Goal: Task Accomplishment & Management: Manage account settings

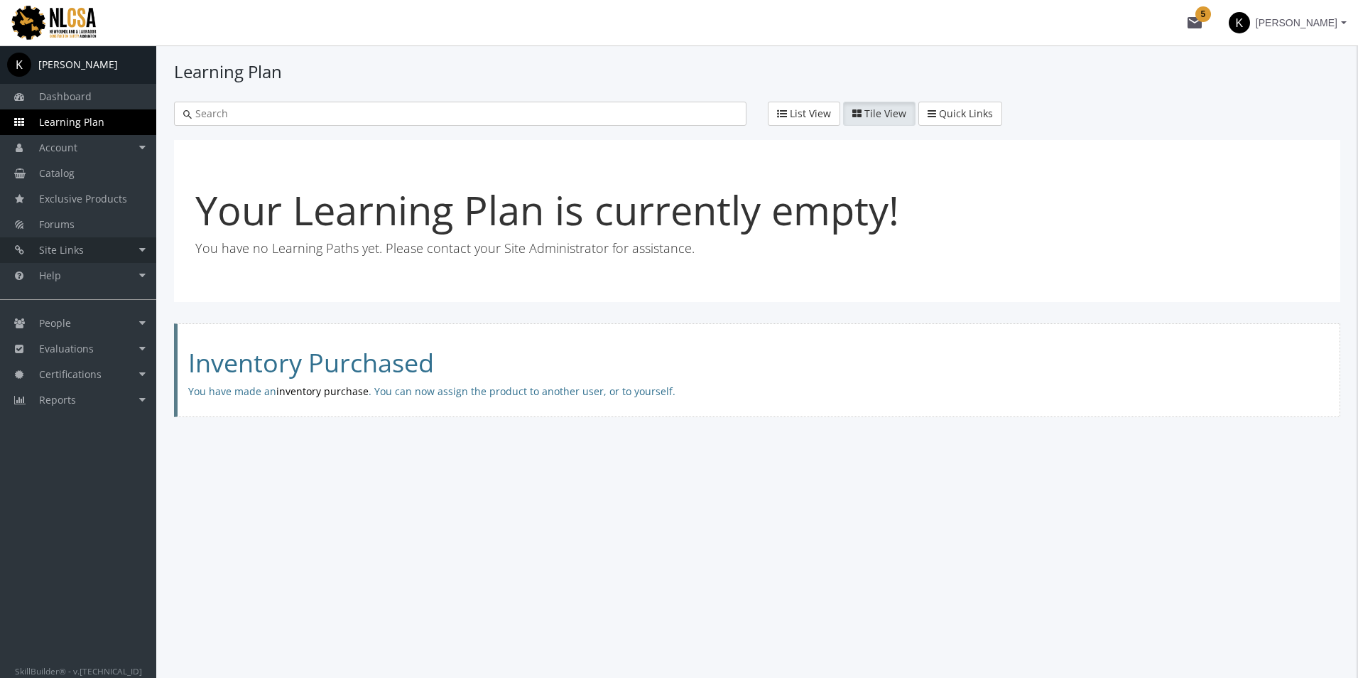
click at [89, 249] on link "Site Links" at bounding box center [78, 250] width 156 height 26
click at [90, 277] on link "Certification Check" at bounding box center [88, 276] width 135 height 26
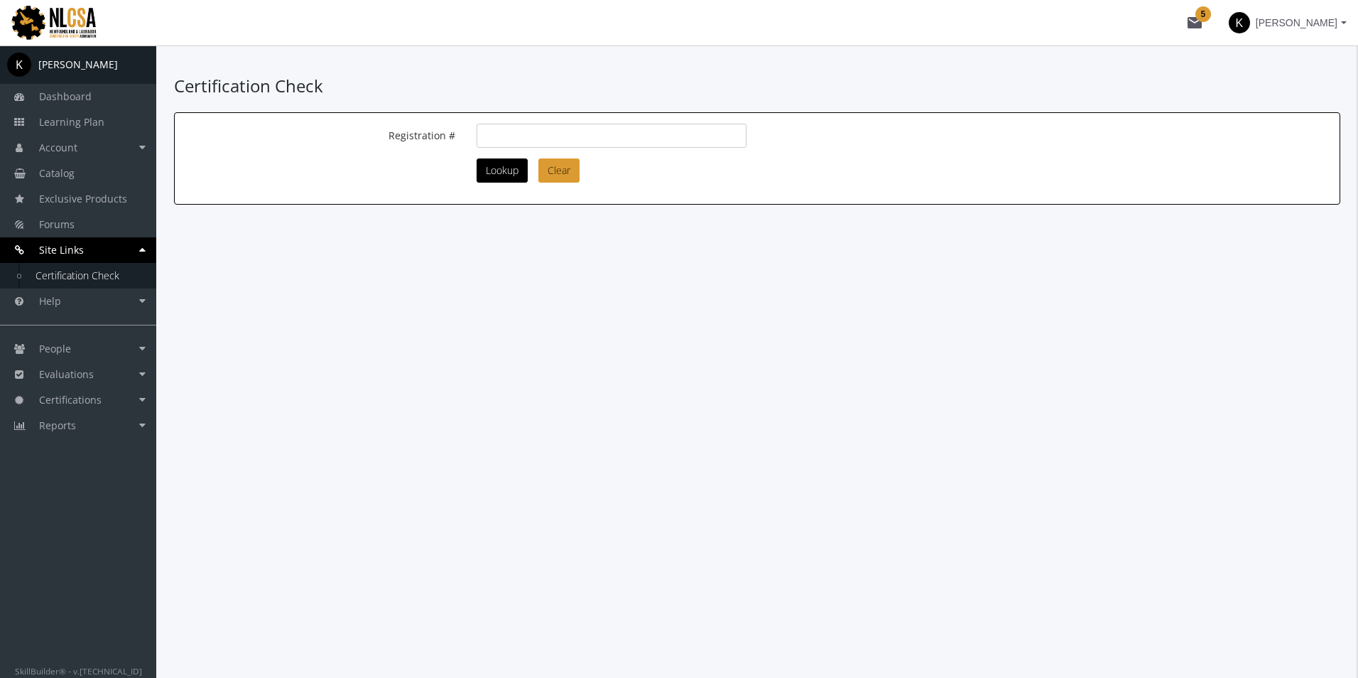
click at [88, 243] on link "Site Links" at bounding box center [78, 250] width 156 height 26
click at [80, 154] on link "Account" at bounding box center [78, 148] width 156 height 26
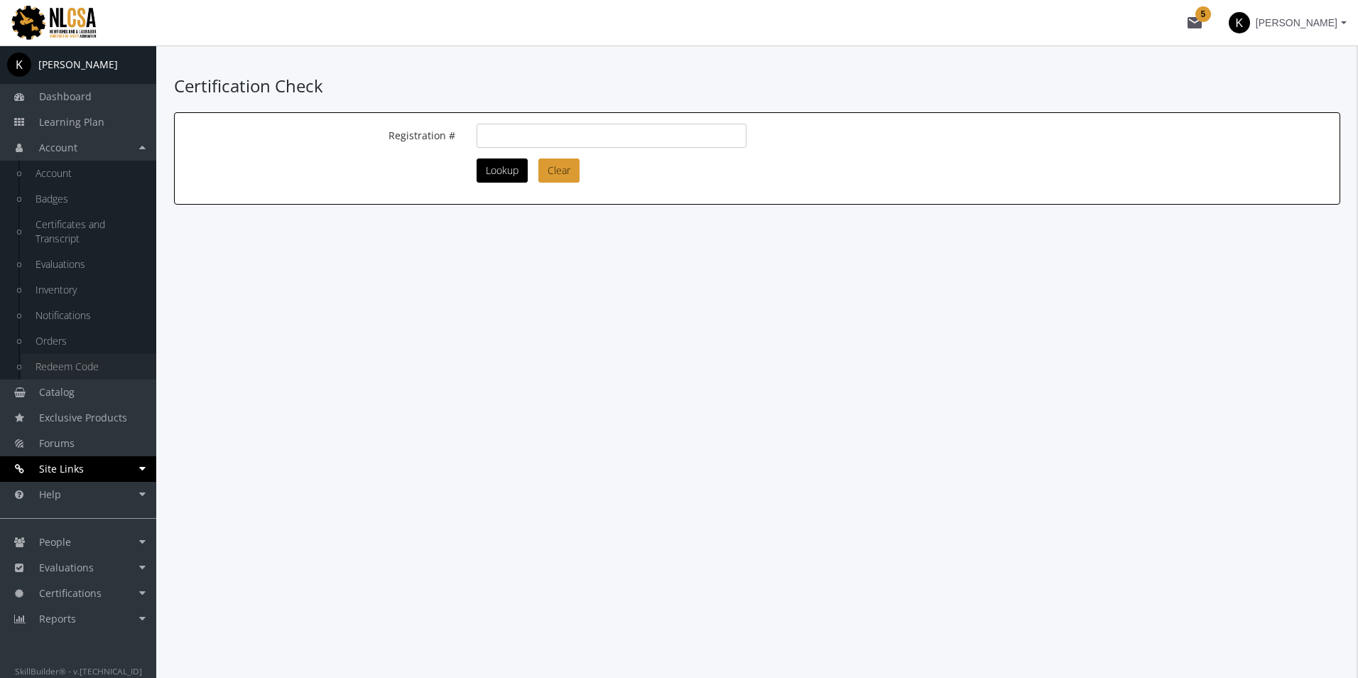
click at [87, 366] on link "Redeem Code" at bounding box center [88, 367] width 135 height 26
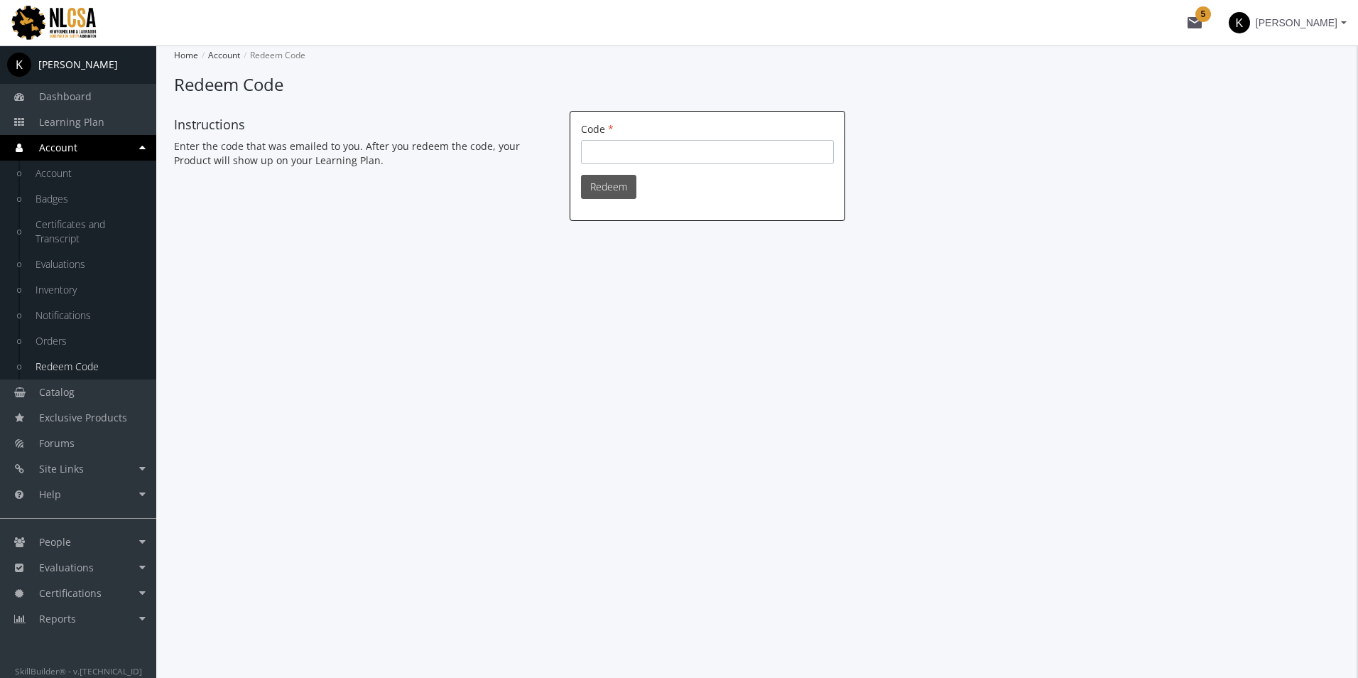
click at [613, 143] on input "Code" at bounding box center [707, 152] width 253 height 24
click at [1043, 373] on div "Home Account Redeem Code Redeem Code Instructions Enter the code that was email…" at bounding box center [757, 361] width 1202 height 632
click at [653, 148] on input "Code" at bounding box center [707, 152] width 253 height 24
paste input "3318df59-b20e-4ff0-b412-1688d2b3f81d"
type input "3318df59-b20e-4ff0-b412-1688d2b3f81d"
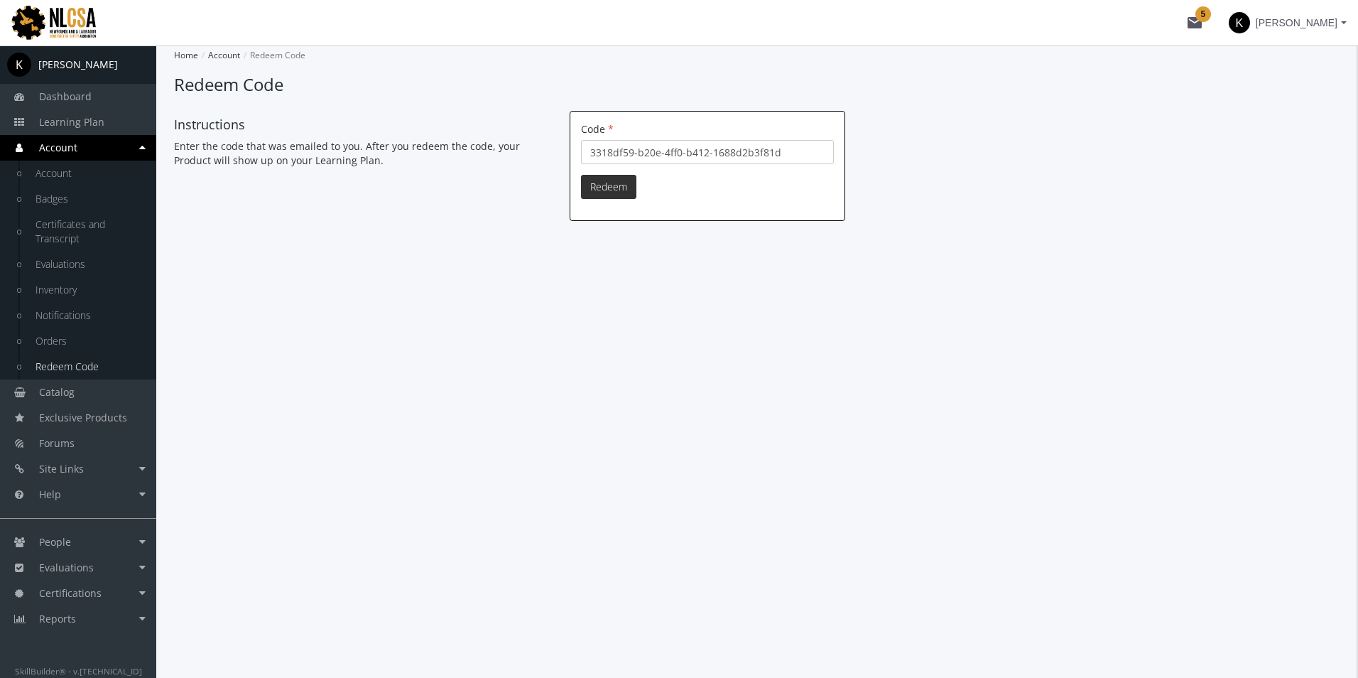
click at [607, 181] on button "Redeem" at bounding box center [608, 187] width 55 height 24
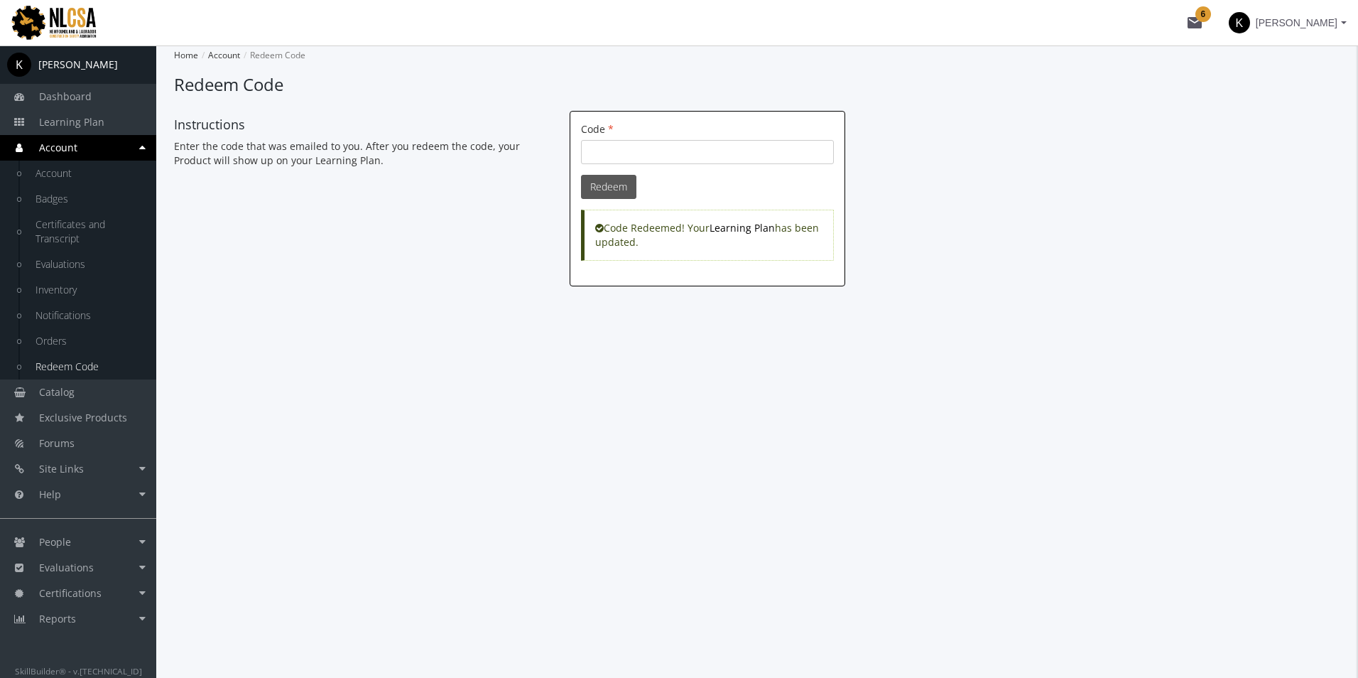
click at [660, 349] on div "Home Account Redeem Code Redeem Code Instructions Enter the code that was email…" at bounding box center [757, 361] width 1202 height 632
click at [682, 338] on div "Home Account Redeem Code Redeem Code Instructions Enter the code that was email…" at bounding box center [757, 361] width 1202 height 632
drag, startPoint x: 104, startPoint y: 530, endPoint x: 98, endPoint y: 525, distance: 8.1
click at [104, 531] on link "People" at bounding box center [78, 542] width 156 height 26
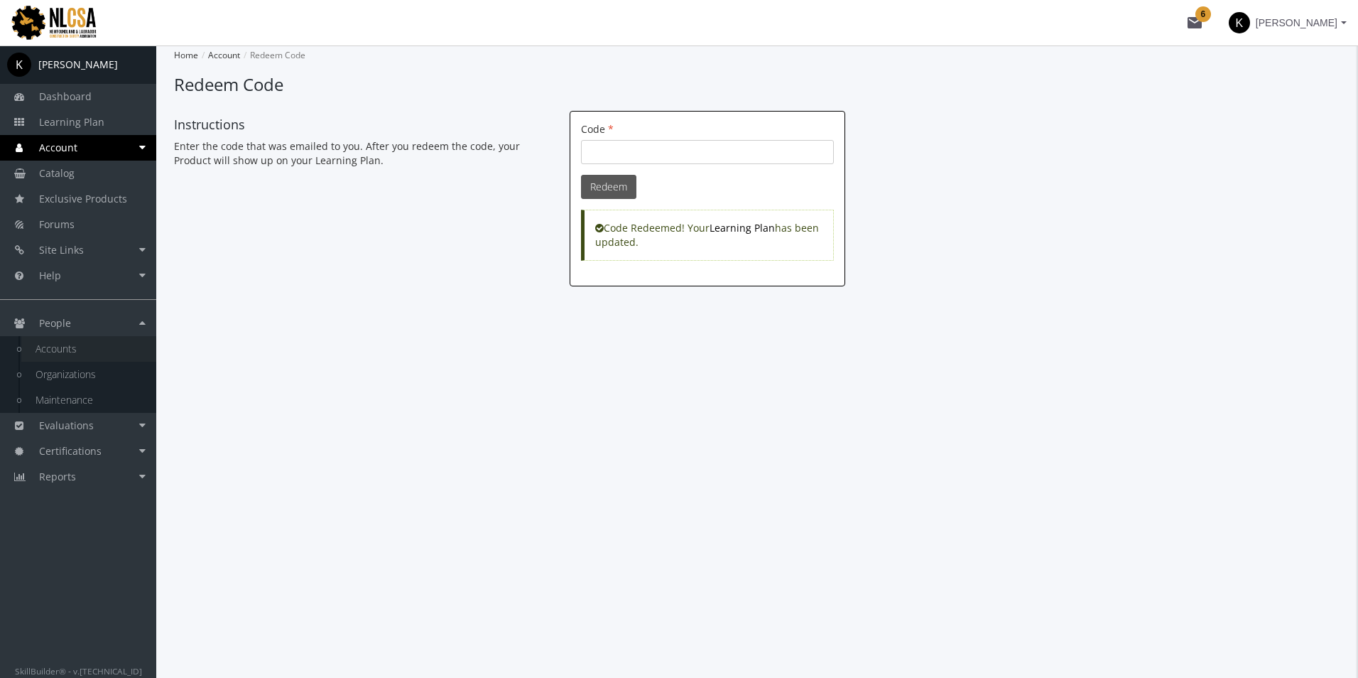
click at [70, 357] on link "Accounts" at bounding box center [88, 349] width 135 height 26
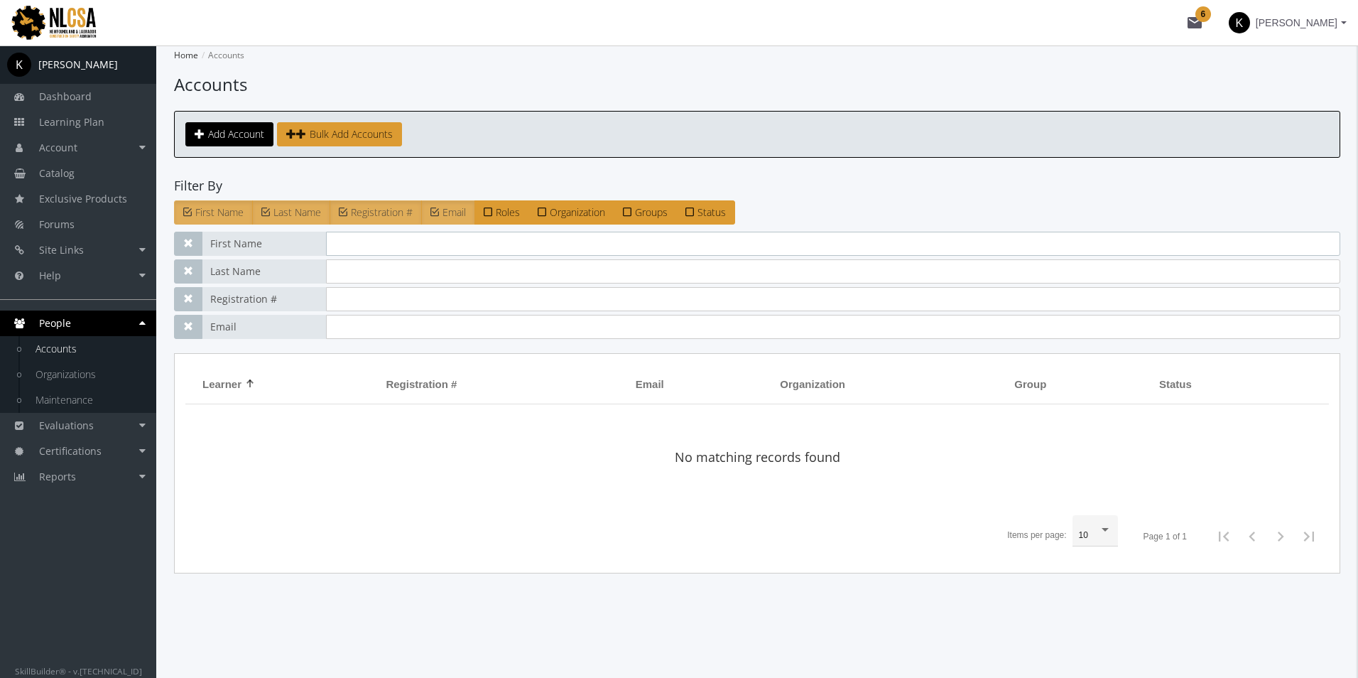
click at [348, 254] on input "text" at bounding box center [833, 244] width 1014 height 24
click at [307, 296] on span "Registration #" at bounding box center [264, 299] width 124 height 24
click at [468, 165] on app-account-list "Home Accounts Accounts Add Account Bulk Add Accounts Filter By First Name Last …" at bounding box center [757, 309] width 1166 height 528
click at [63, 148] on span "Account" at bounding box center [58, 147] width 38 height 13
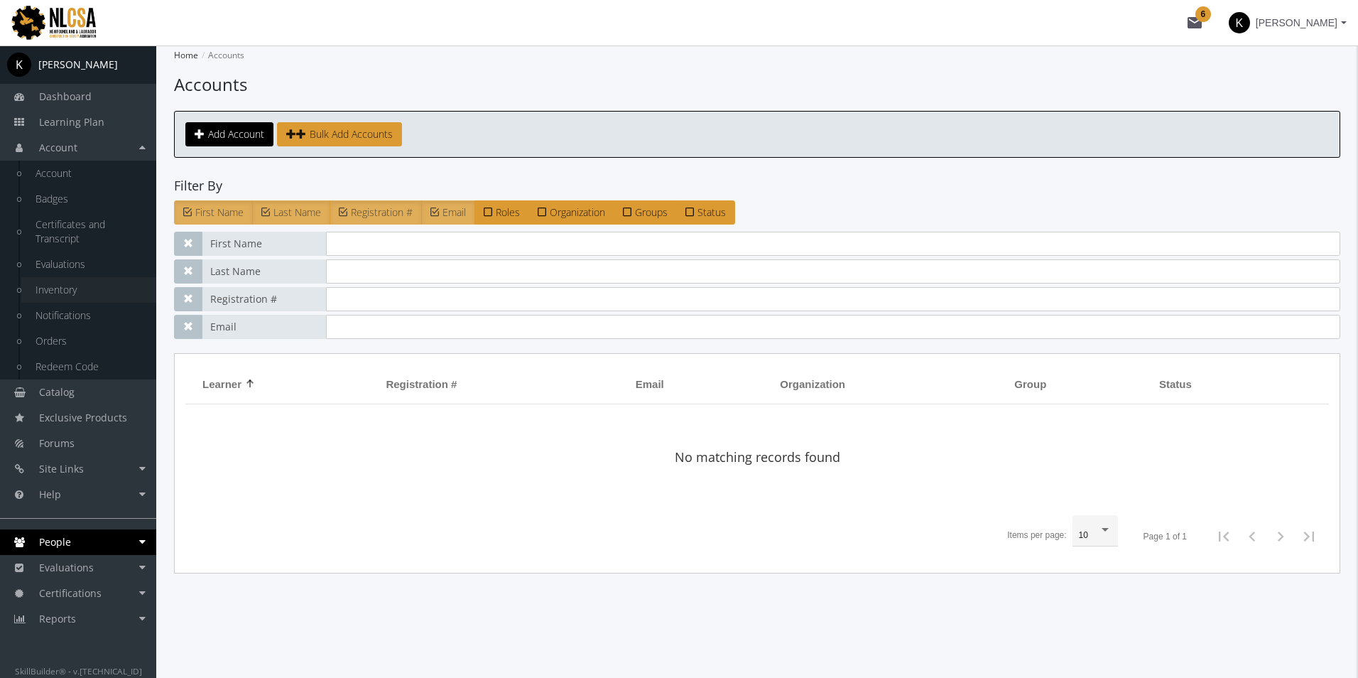
click at [75, 288] on link "Inventory" at bounding box center [88, 290] width 135 height 26
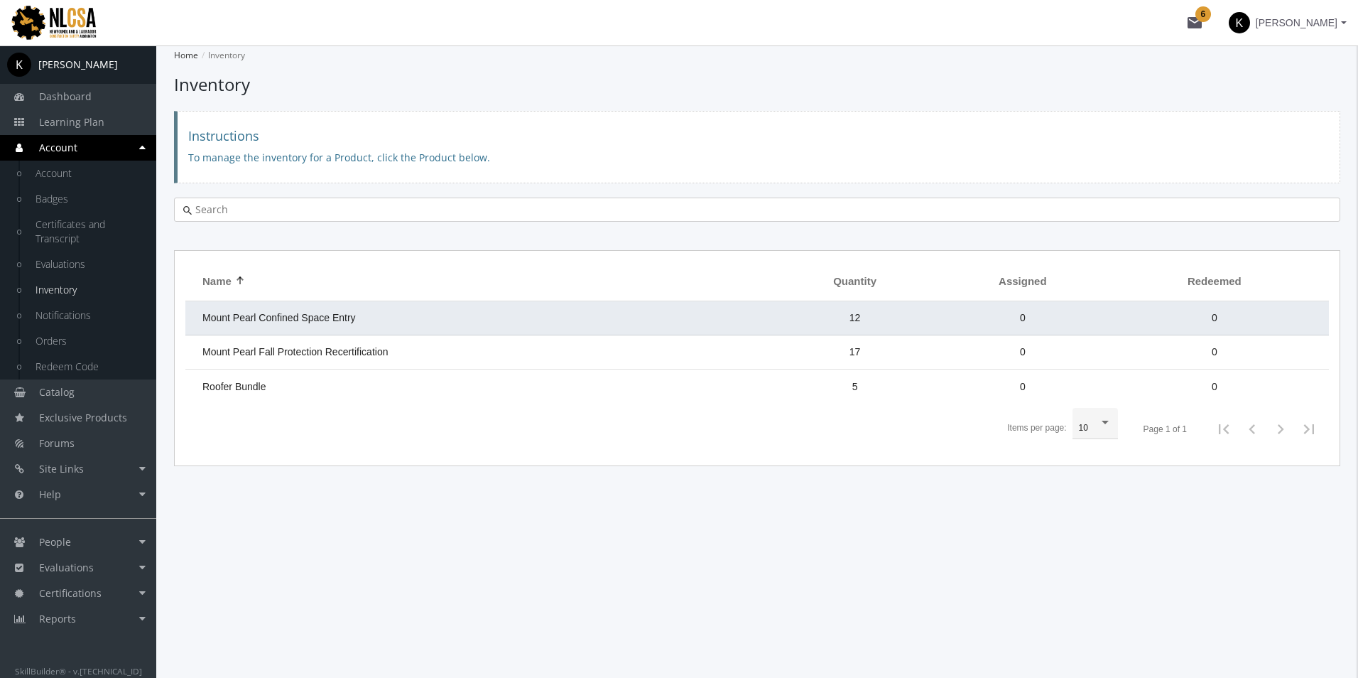
click at [364, 310] on td "Mount Pearl Confined Space Entry" at bounding box center [479, 318] width 589 height 34
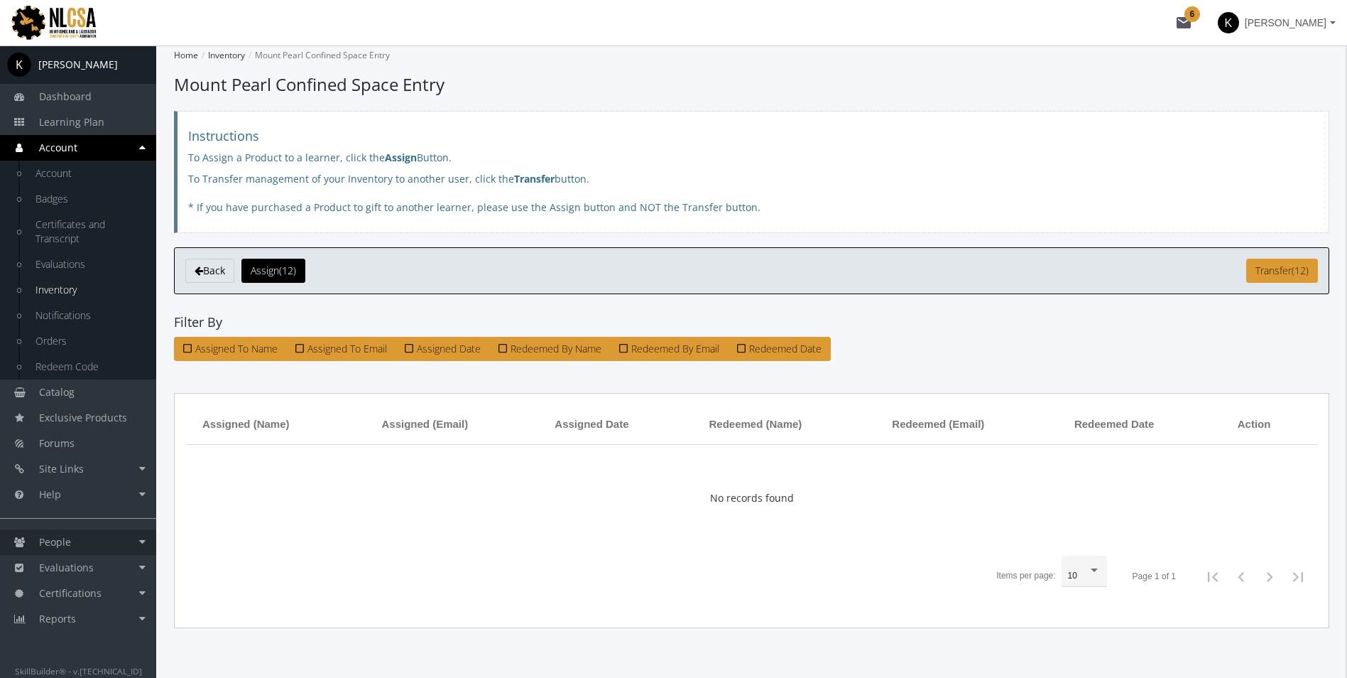
click at [65, 541] on span "People" at bounding box center [55, 541] width 32 height 13
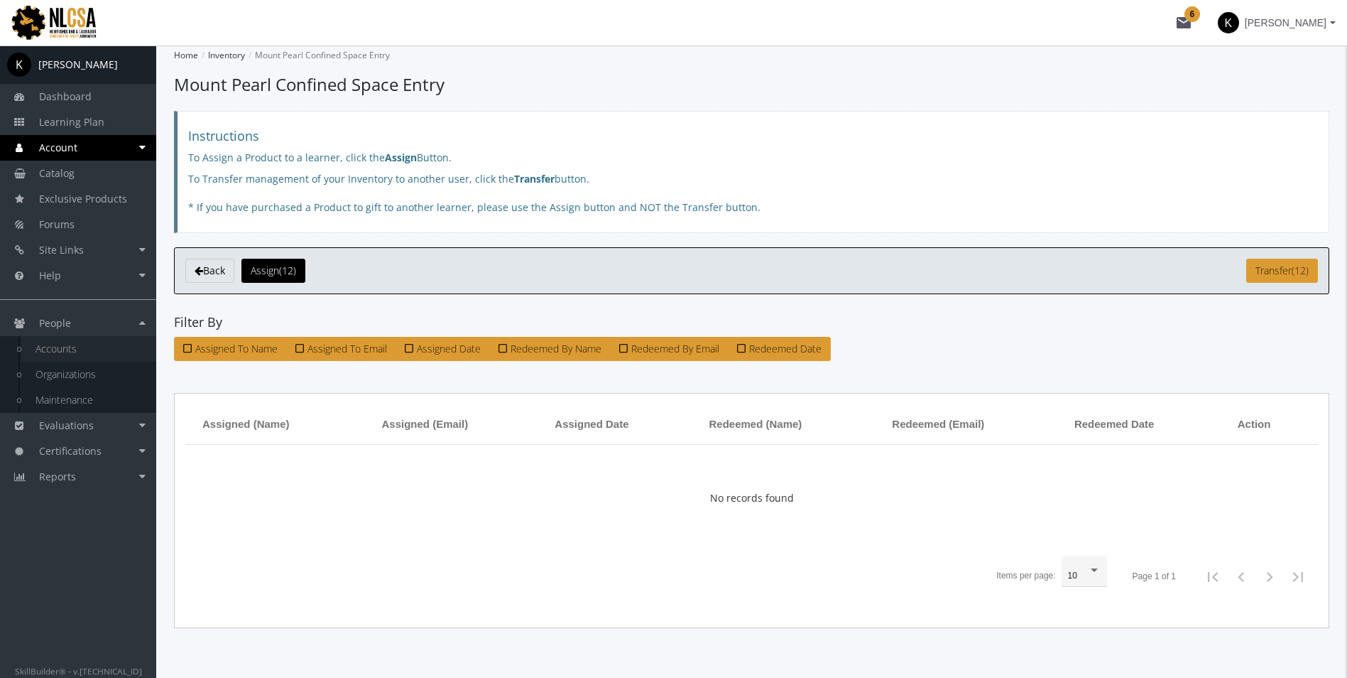
click at [68, 354] on link "Accounts" at bounding box center [88, 349] width 135 height 26
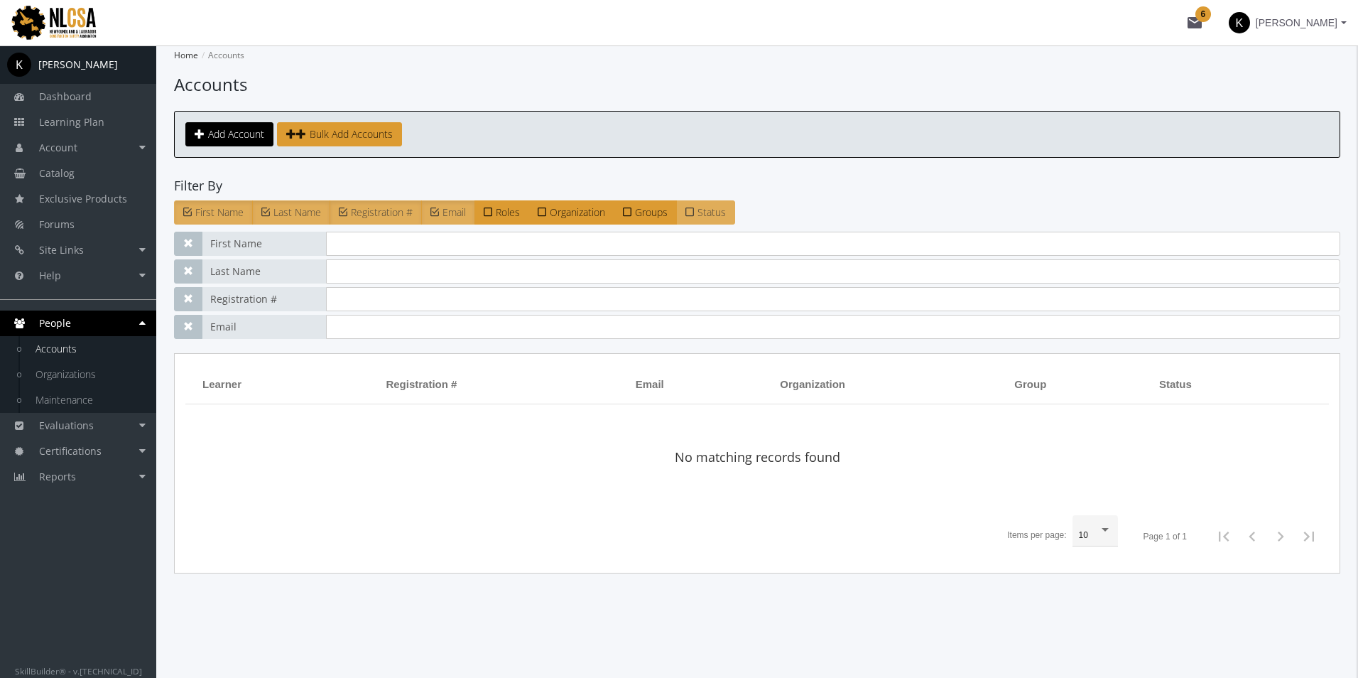
click at [705, 212] on span "Status" at bounding box center [711, 211] width 28 height 13
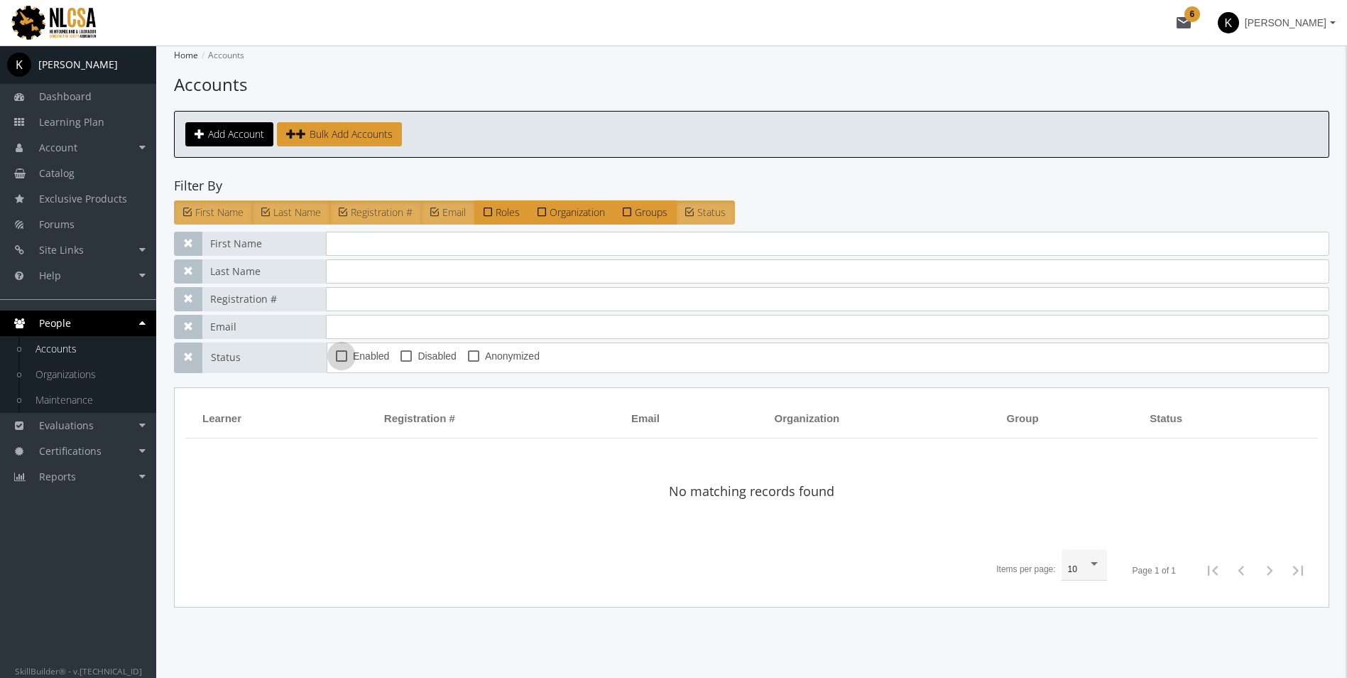
click at [345, 358] on span at bounding box center [341, 355] width 11 height 11
click at [337, 361] on input "Enabled" at bounding box center [336, 361] width 1 height 1
checkbox input "true"
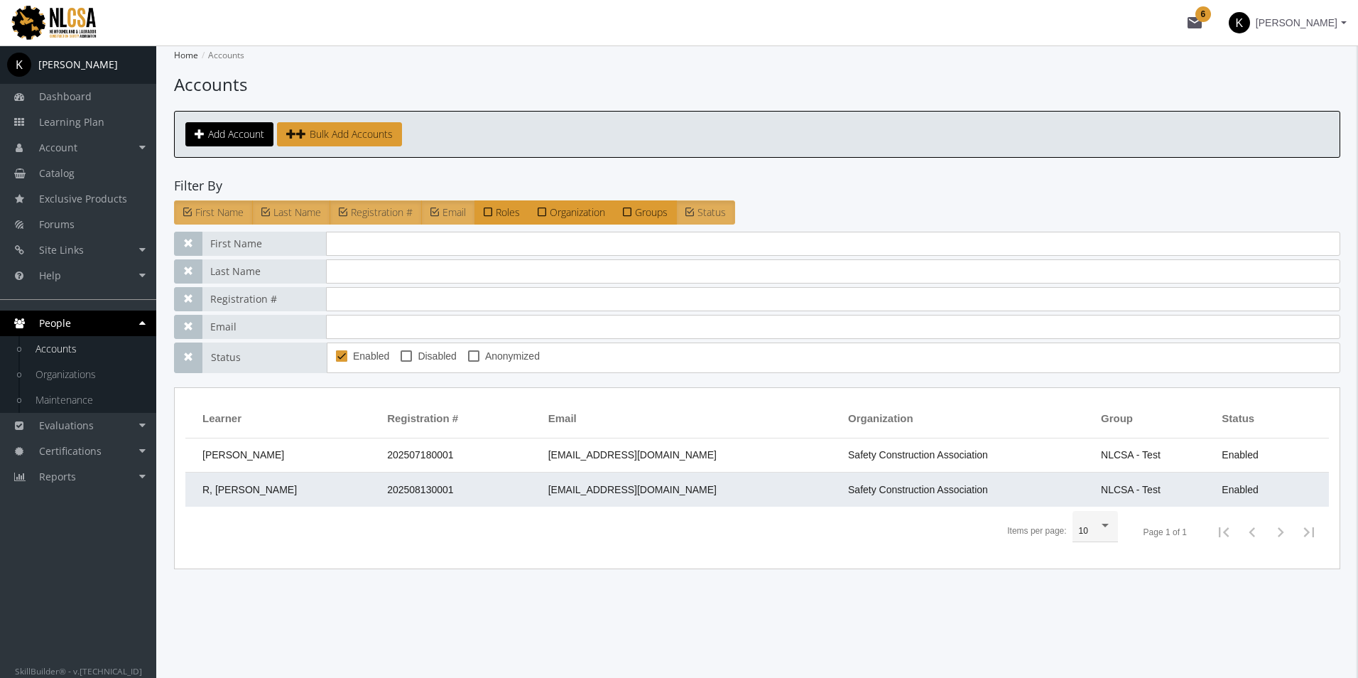
click at [388, 480] on td "202508130001" at bounding box center [460, 489] width 161 height 34
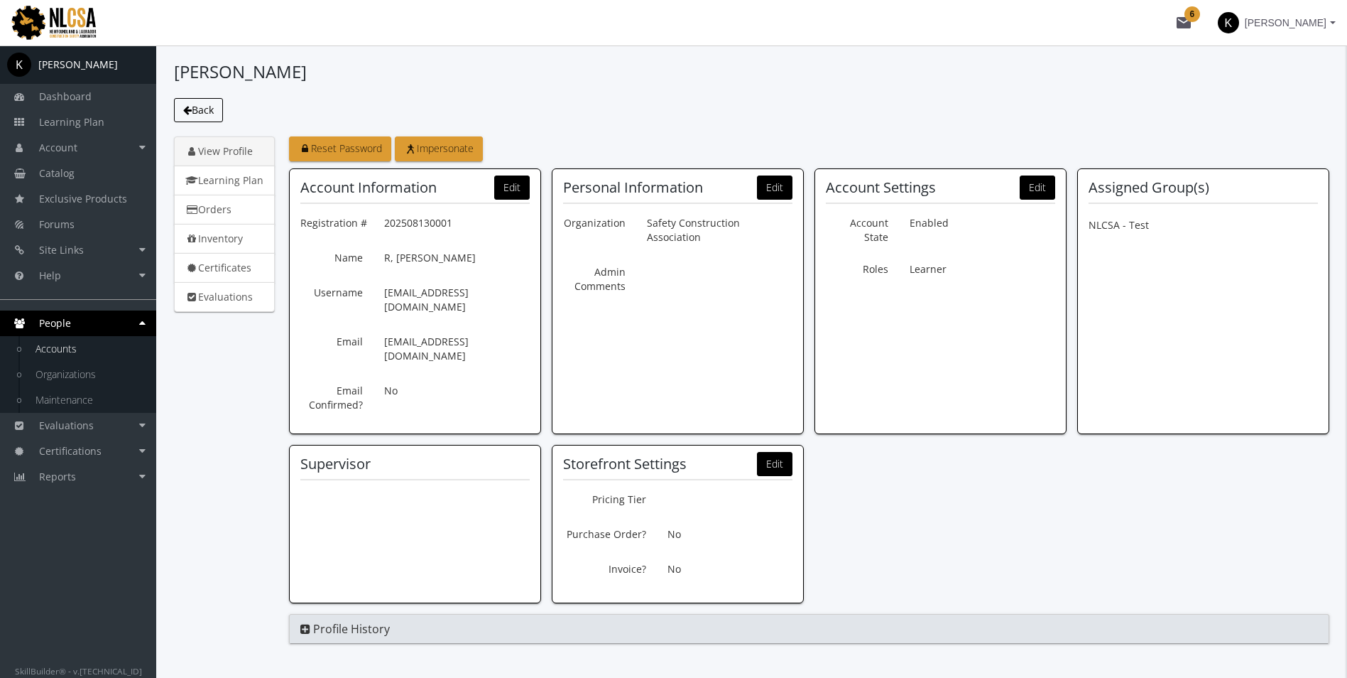
click at [200, 109] on span "Back" at bounding box center [203, 109] width 22 height 13
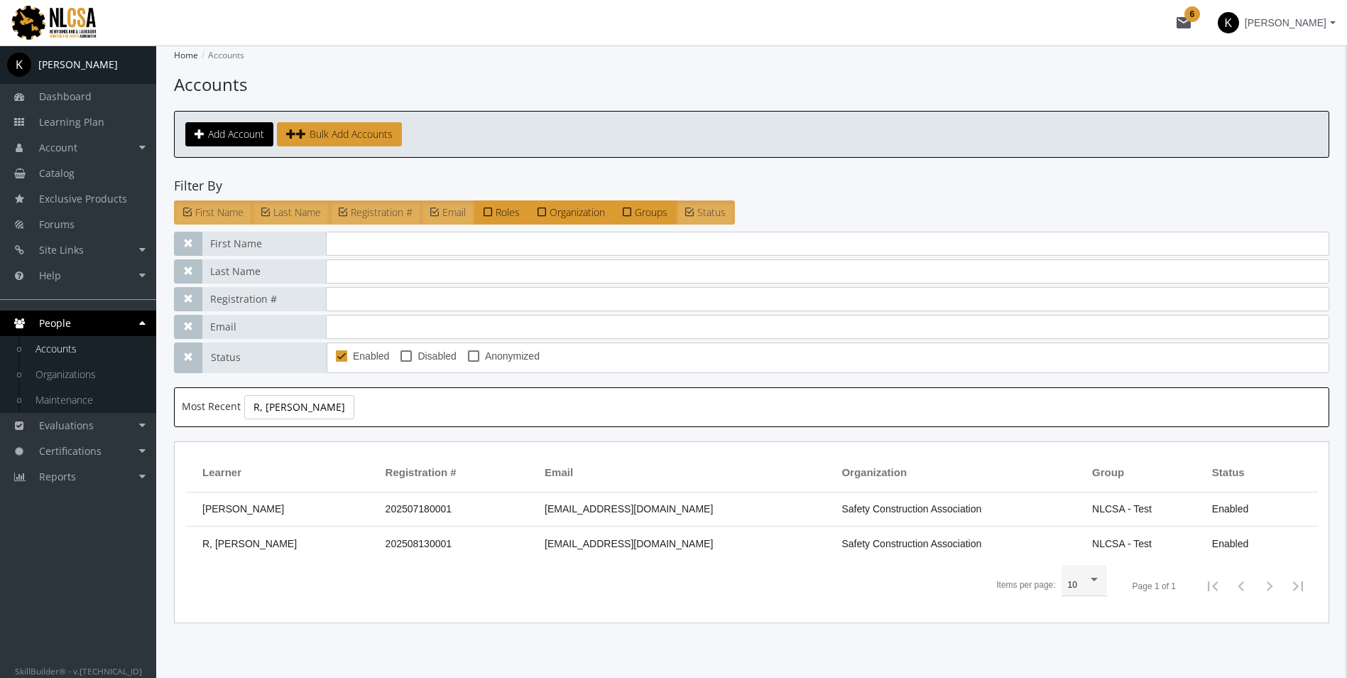
click at [404, 359] on span at bounding box center [406, 355] width 11 height 11
click at [401, 361] on input "Disabled" at bounding box center [401, 361] width 1 height 1
checkbox input "true"
click at [480, 356] on label "Anonymized" at bounding box center [504, 355] width 72 height 17
click at [469, 361] on input "Anonymized" at bounding box center [468, 361] width 1 height 1
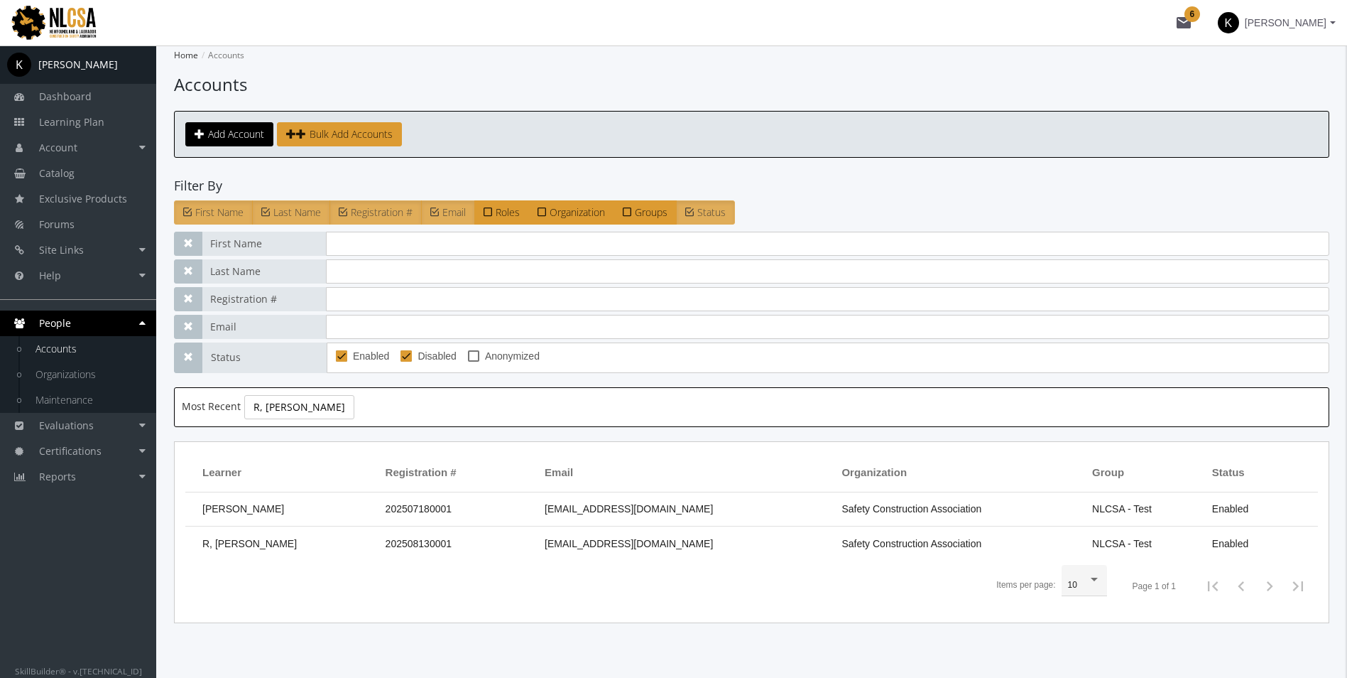
checkbox input "true"
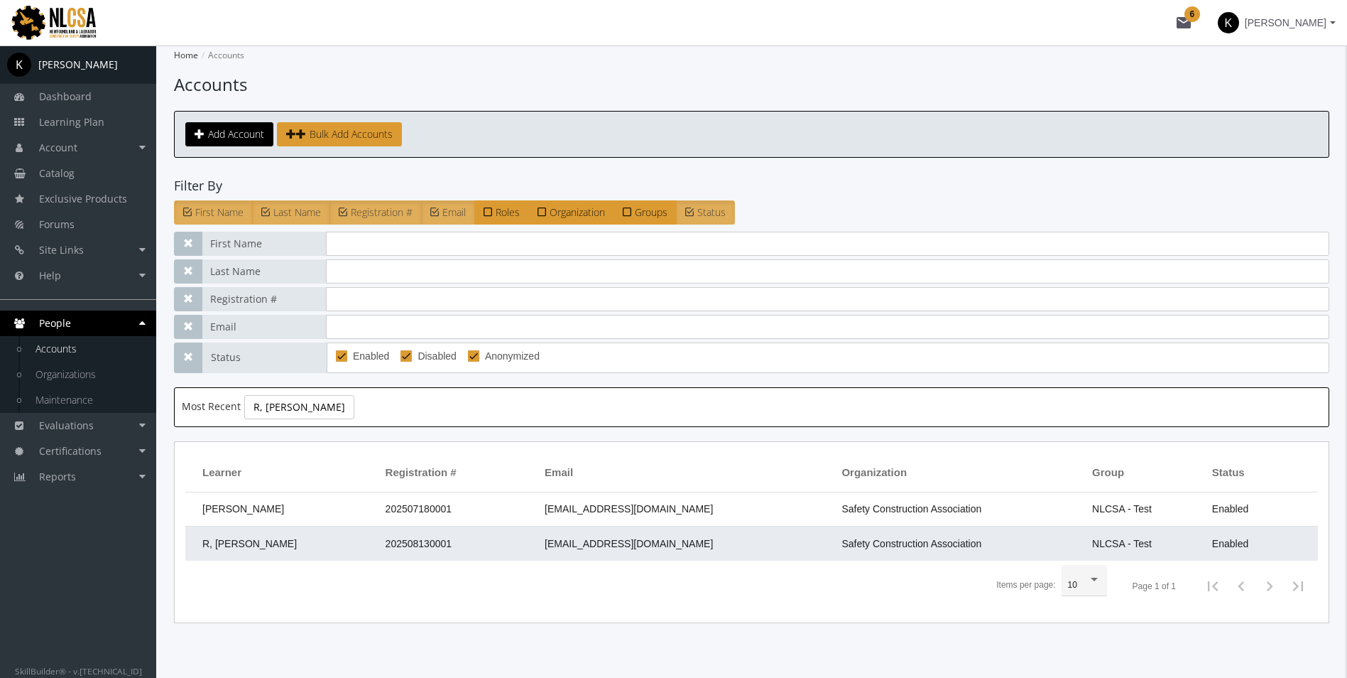
click at [298, 547] on td "R, [PERSON_NAME]" at bounding box center [281, 543] width 193 height 34
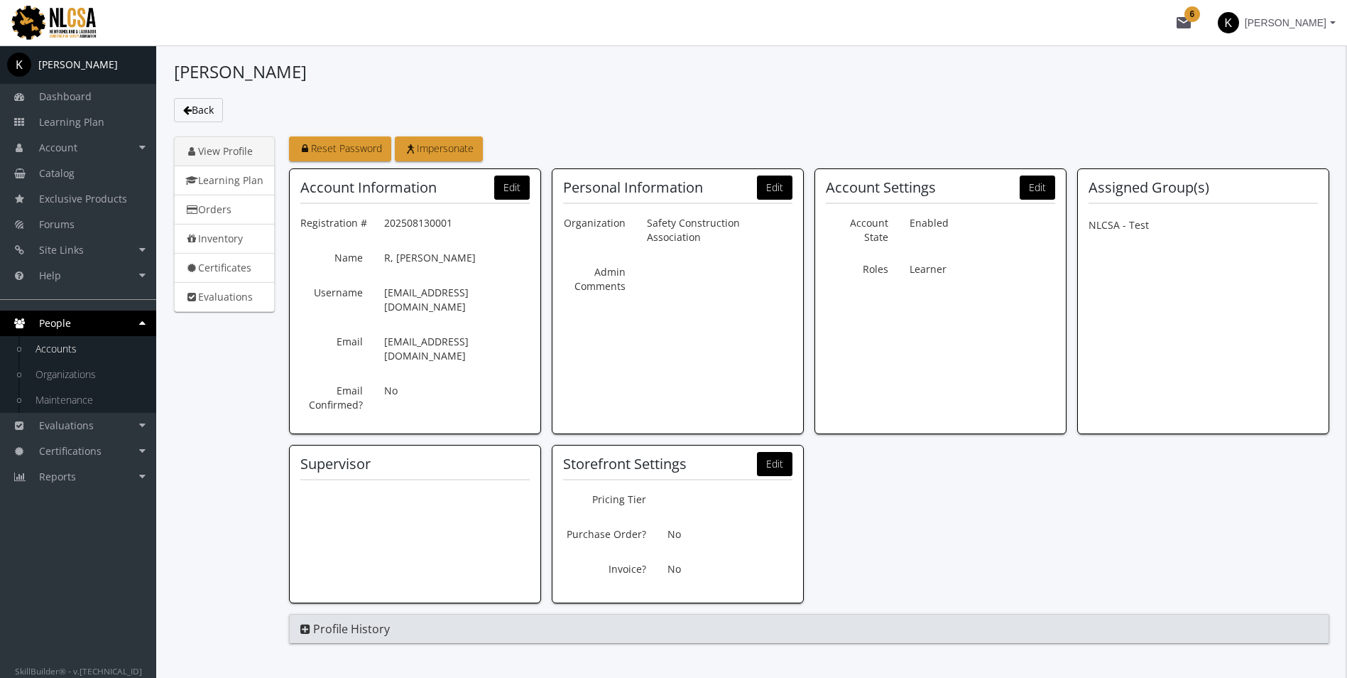
drag, startPoint x: 455, startPoint y: 222, endPoint x: 381, endPoint y: 227, distance: 74.7
click at [381, 227] on div "202508130001" at bounding box center [457, 223] width 167 height 24
drag, startPoint x: 381, startPoint y: 227, endPoint x: 561, endPoint y: 293, distance: 192.3
click at [561, 293] on div "Account Information Edit Registration # 202508130001 Name [PERSON_NAME] Usernam…" at bounding box center [809, 385] width 1040 height 435
drag, startPoint x: 561, startPoint y: 293, endPoint x: 479, endPoint y: 291, distance: 81.7
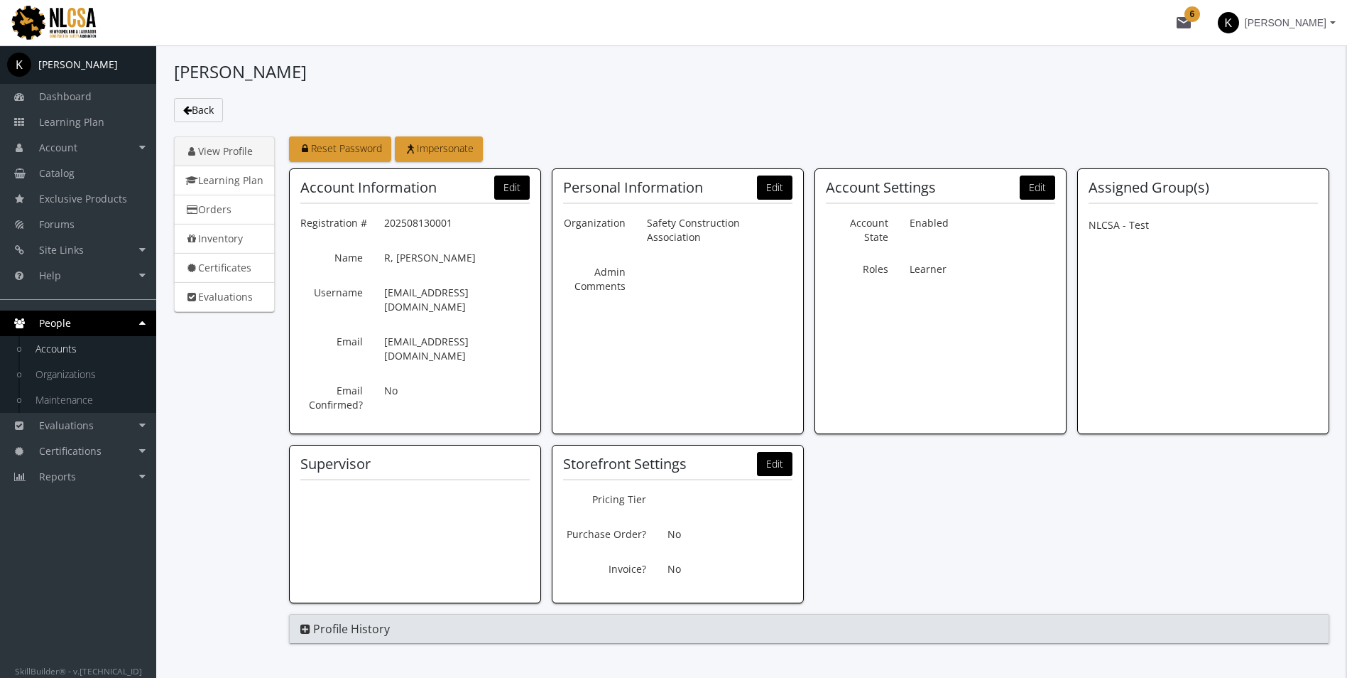
click at [480, 291] on p "[EMAIL_ADDRESS][DOMAIN_NAME]" at bounding box center [457, 300] width 146 height 38
drag, startPoint x: 384, startPoint y: 293, endPoint x: 535, endPoint y: 290, distance: 150.6
click at [530, 290] on p "[EMAIL_ADDRESS][DOMAIN_NAME]" at bounding box center [457, 300] width 146 height 38
drag, startPoint x: 535, startPoint y: 290, endPoint x: 509, endPoint y: 288, distance: 25.6
copy p "[EMAIL_ADDRESS][DOMAIN_NAME]"
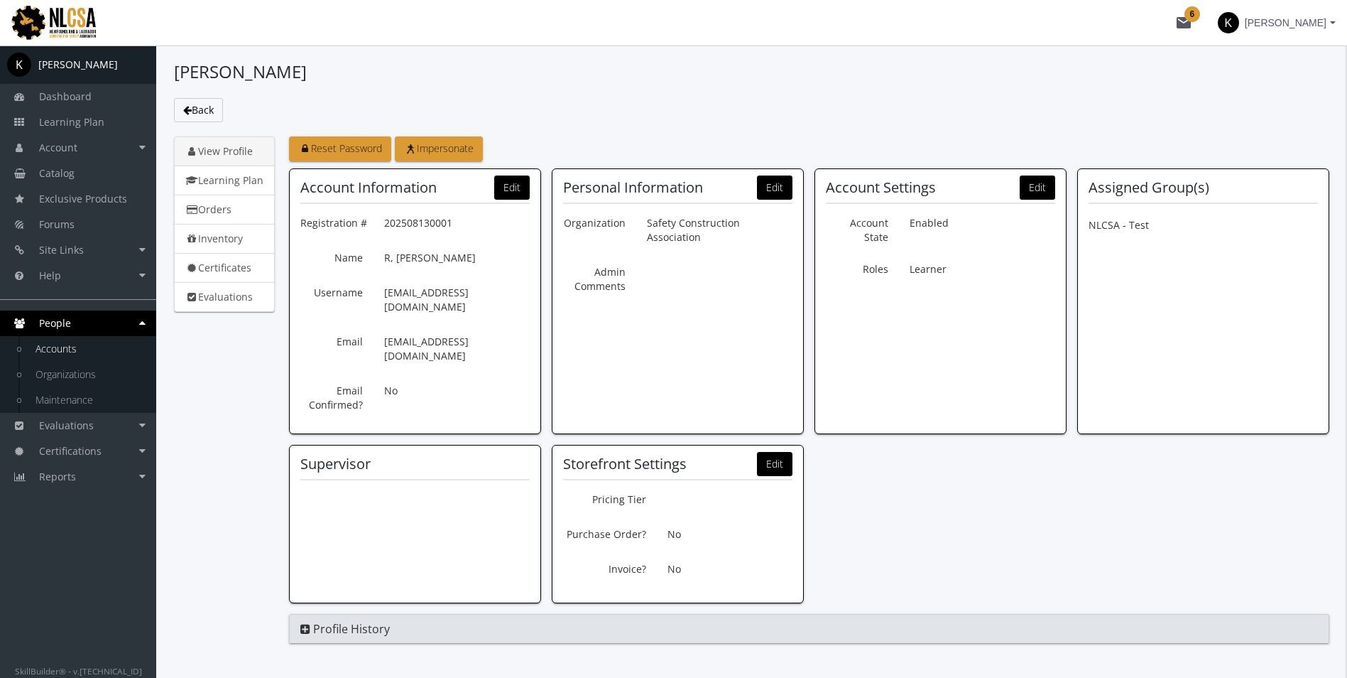
click at [1310, 29] on span "[PERSON_NAME]" at bounding box center [1286, 23] width 82 height 26
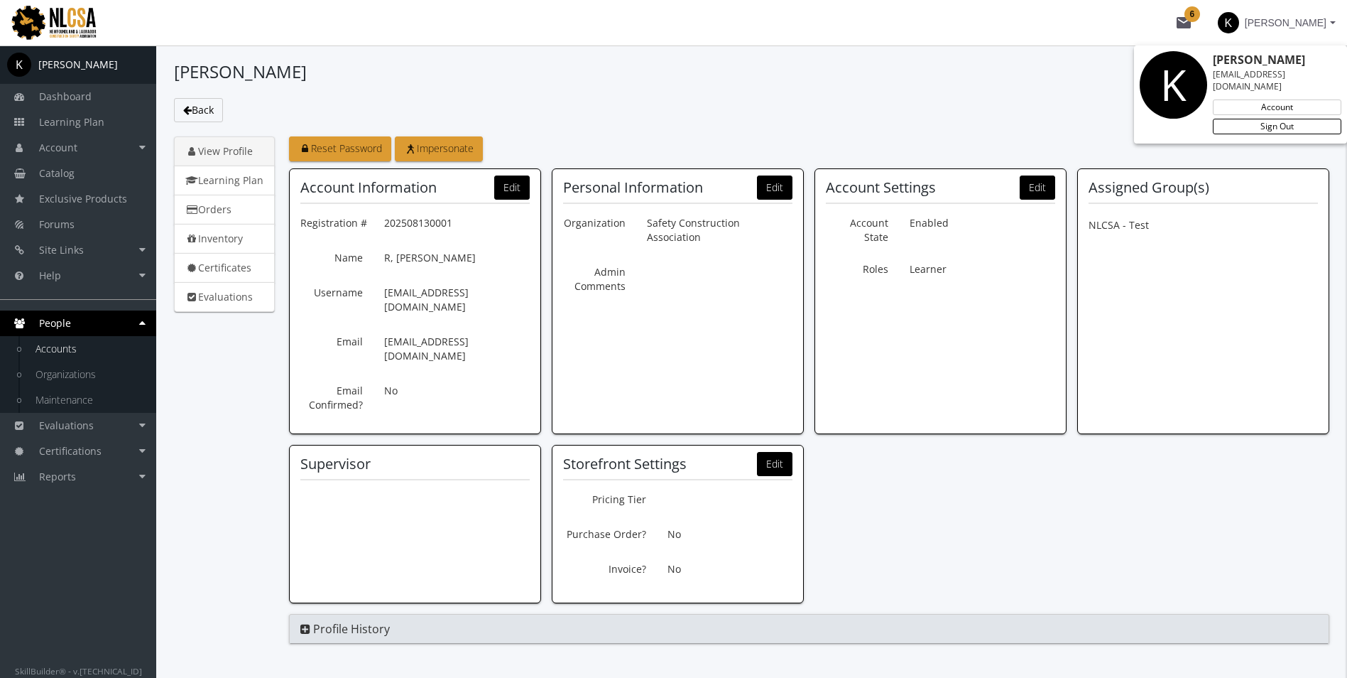
click at [1267, 119] on link "Sign Out" at bounding box center [1277, 127] width 129 height 16
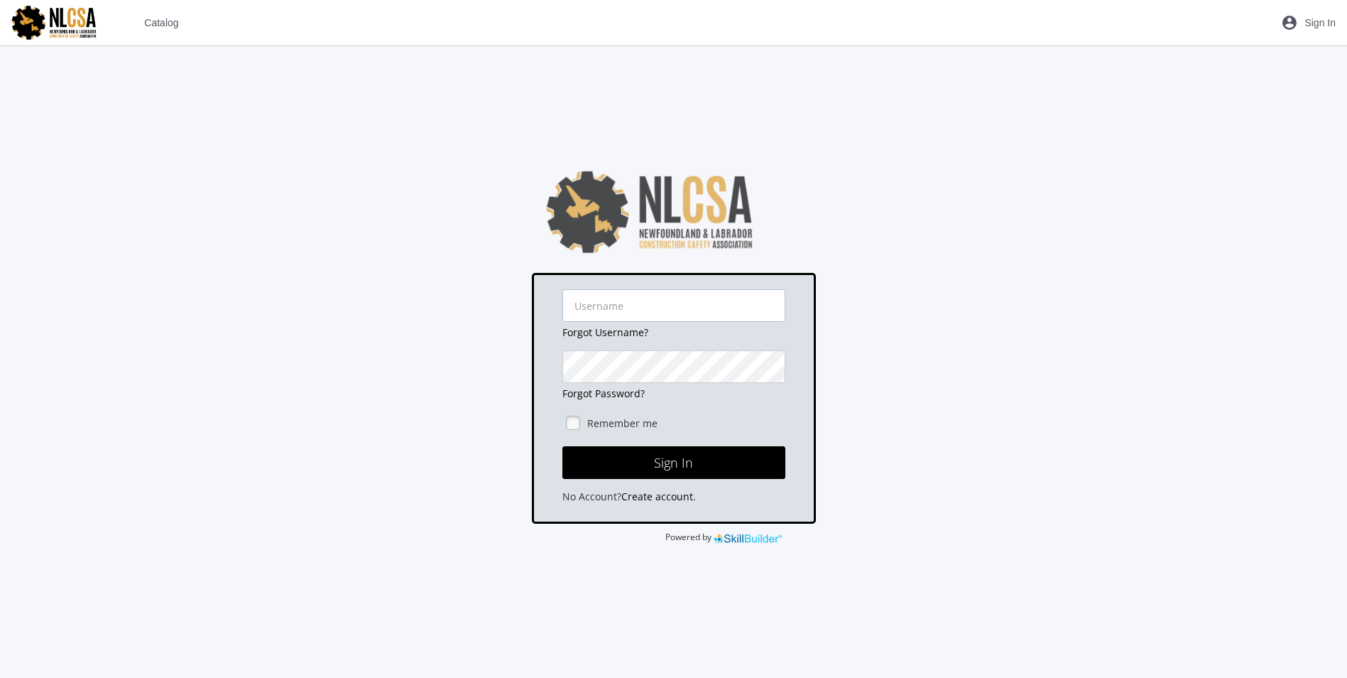
type input "[EMAIL_ADDRESS][DOMAIN_NAME]"
